Goal: Task Accomplishment & Management: Use online tool/utility

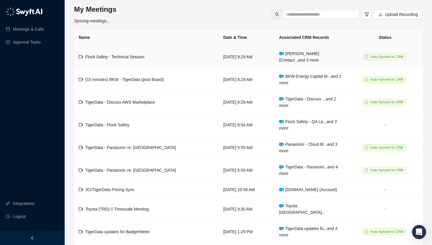
click at [133, 61] on td "Flock Safety - Technical Session" at bounding box center [146, 57] width 145 height 23
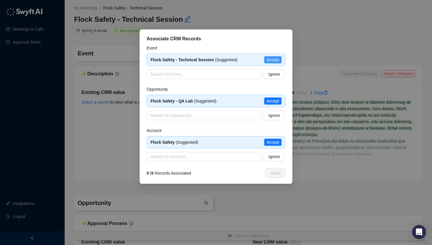
click at [271, 59] on span "Accept" at bounding box center [273, 59] width 13 height 6
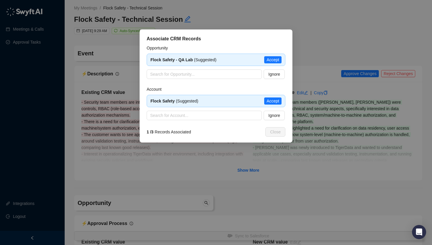
click at [271, 101] on span "Accept" at bounding box center [273, 101] width 13 height 6
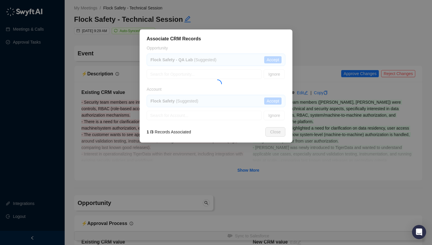
type textarea "**********"
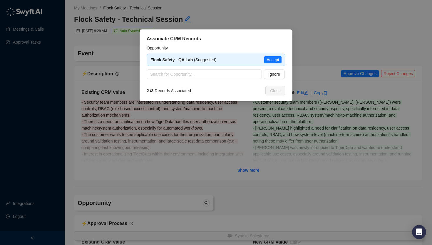
click at [274, 59] on span "Accept" at bounding box center [273, 59] width 13 height 6
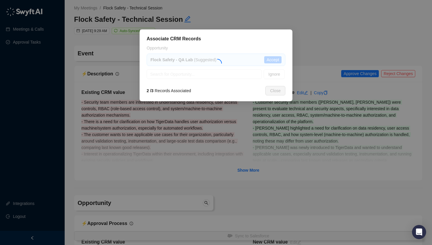
type textarea "**********"
type input "*"
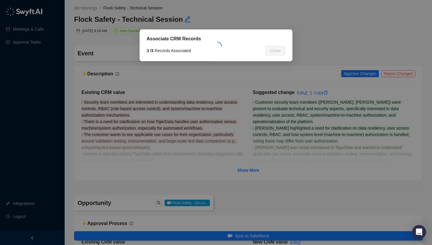
type input "**********"
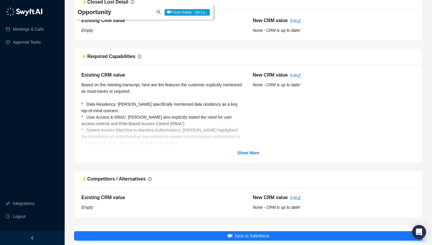
scroll to position [386, 0]
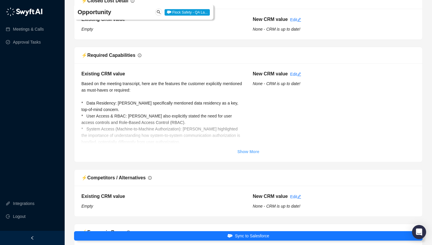
click at [240, 151] on strong "Show More" at bounding box center [249, 151] width 22 height 5
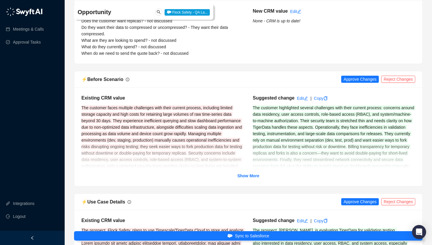
scroll to position [1412, 0]
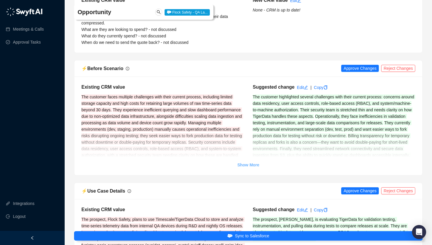
click at [244, 166] on strong "Show More" at bounding box center [249, 164] width 22 height 5
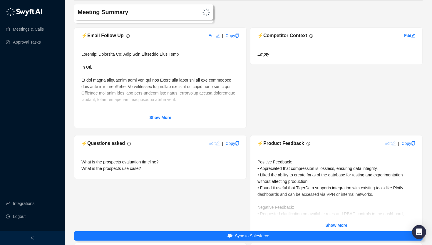
scroll to position [2672, 0]
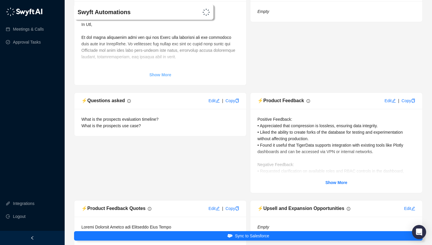
click at [168, 77] on strong "Show More" at bounding box center [160, 74] width 22 height 5
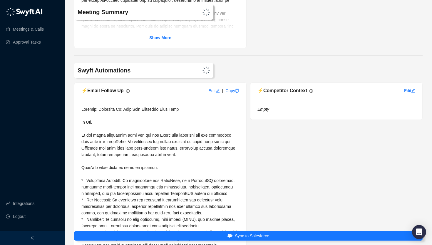
scroll to position [2569, 0]
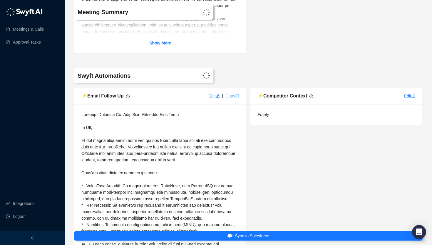
click at [230, 98] on link "Copy" at bounding box center [233, 96] width 14 height 5
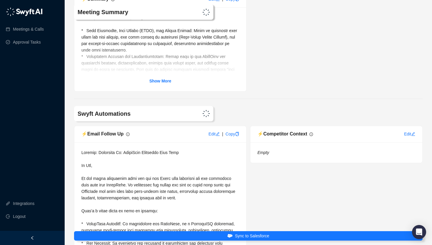
scroll to position [2540, 0]
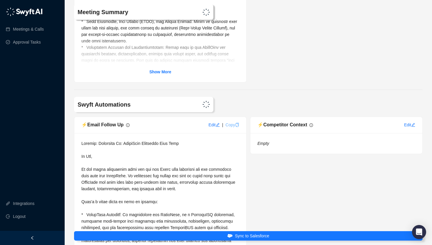
click at [229, 127] on link "Copy" at bounding box center [233, 124] width 14 height 5
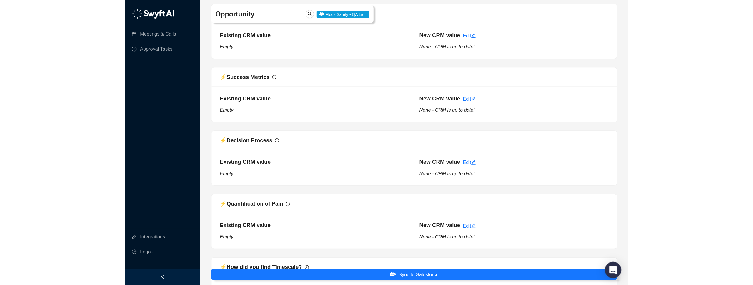
scroll to position [718, 0]
